Goal: Entertainment & Leisure: Consume media (video, audio)

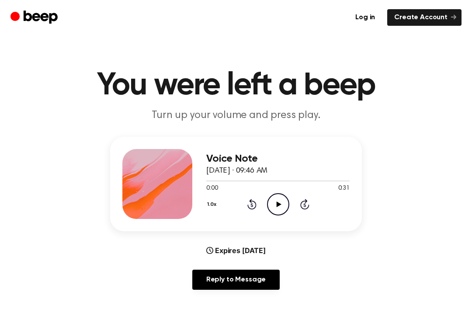
click at [290, 205] on div "1.0x Rewind 5 seconds Play Audio Skip 5 seconds" at bounding box center [277, 204] width 143 height 22
click at [273, 210] on icon "Play Audio" at bounding box center [278, 204] width 22 height 22
click at [276, 209] on icon "Pause Audio" at bounding box center [278, 204] width 22 height 22
click at [275, 208] on icon "Play Audio" at bounding box center [278, 204] width 22 height 22
click at [281, 202] on icon "Pause Audio" at bounding box center [278, 204] width 22 height 22
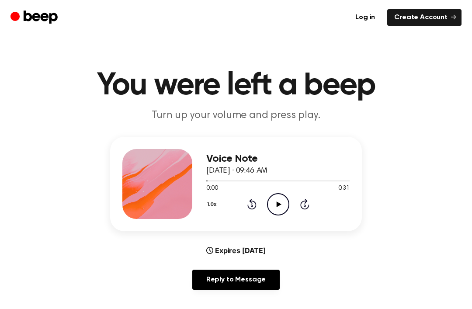
click at [281, 203] on icon "Play Audio" at bounding box center [278, 204] width 22 height 22
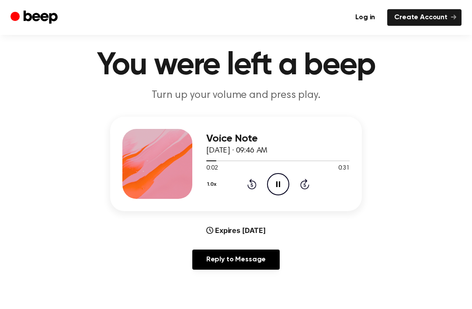
scroll to position [21, 0]
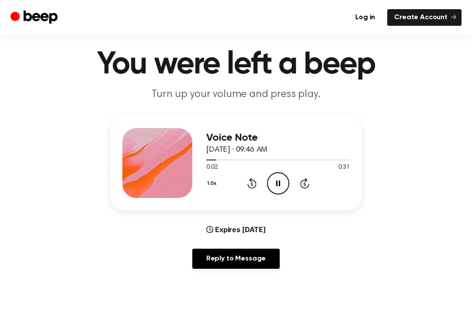
click at [285, 177] on icon "Pause Audio" at bounding box center [278, 183] width 22 height 22
click at [280, 182] on icon "Play Audio" at bounding box center [278, 183] width 22 height 22
click at [252, 186] on icon at bounding box center [252, 184] width 2 height 3
click at [251, 183] on icon "Rewind 5 seconds" at bounding box center [252, 183] width 10 height 11
click at [259, 189] on div "1.0x Rewind 5 seconds Pause Audio Skip 5 seconds" at bounding box center [277, 183] width 143 height 22
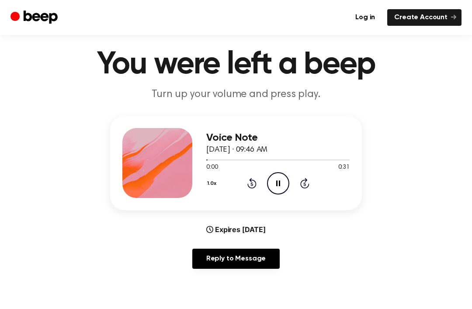
click at [250, 189] on icon "Rewind 5 seconds" at bounding box center [252, 183] width 10 height 11
click at [254, 188] on icon at bounding box center [252, 183] width 9 height 10
click at [253, 184] on icon "Rewind 5 seconds" at bounding box center [252, 183] width 10 height 11
click at [280, 183] on icon at bounding box center [278, 184] width 4 height 6
click at [244, 185] on div "1.0x Rewind 5 seconds Play Audio Skip 5 seconds" at bounding box center [277, 183] width 143 height 22
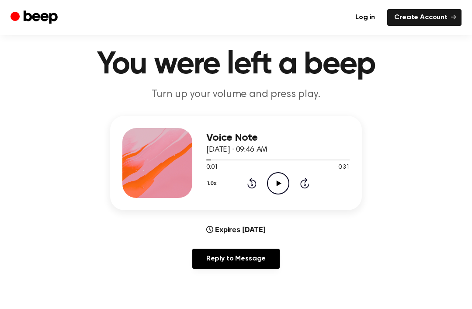
click at [252, 182] on icon at bounding box center [252, 183] width 9 height 10
click at [276, 181] on icon "Play Audio" at bounding box center [278, 183] width 22 height 22
